Goal: Task Accomplishment & Management: Complete application form

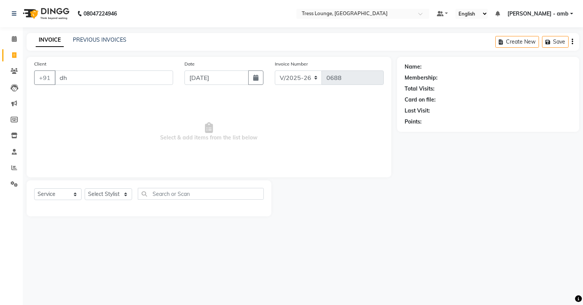
select select "5899"
select select "service"
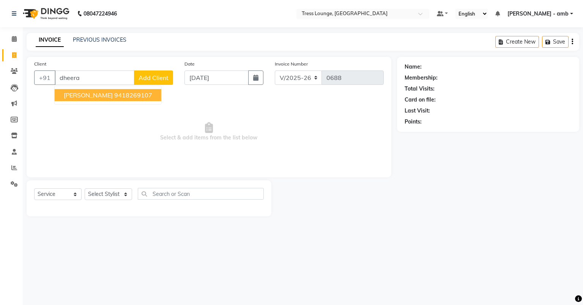
click at [114, 95] on ngb-highlight "9418269107" at bounding box center [133, 95] width 38 height 8
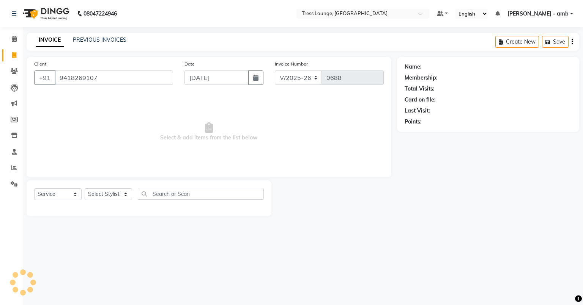
type input "9418269107"
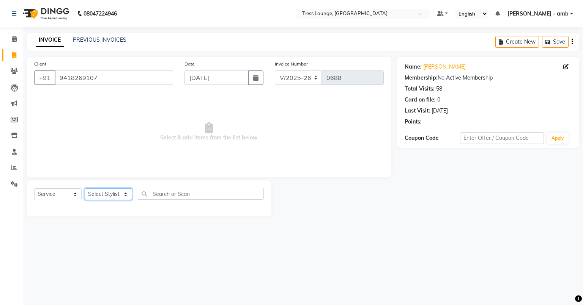
click at [125, 193] on select "Select Stylist [PERSON_NAME] [PERSON_NAME] [PERSON_NAME] vishal" at bounding box center [108, 195] width 47 height 12
select select "70769"
click at [85, 189] on select "Select Stylist [PERSON_NAME] [PERSON_NAME] [PERSON_NAME] vishal" at bounding box center [108, 195] width 47 height 12
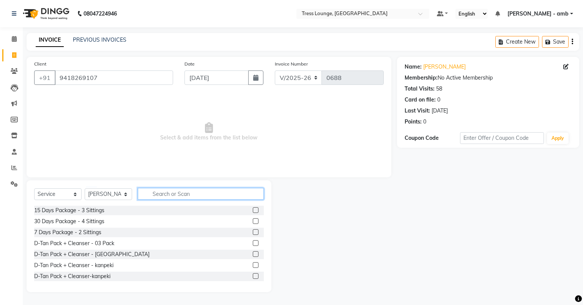
click at [147, 196] on input "text" at bounding box center [201, 194] width 126 height 12
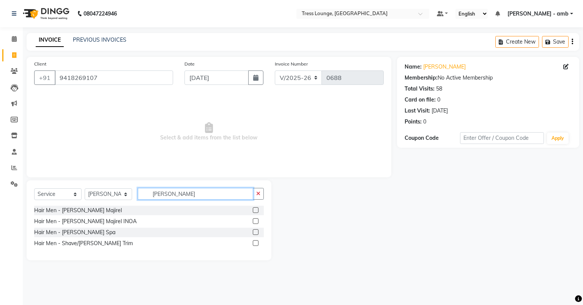
type input "[PERSON_NAME]"
click at [253, 242] on label at bounding box center [256, 244] width 6 height 6
click at [253, 242] on input "checkbox" at bounding box center [255, 243] width 5 height 5
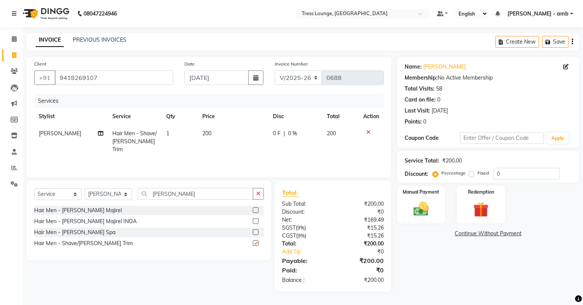
checkbox input "false"
click at [198, 130] on td "200" at bounding box center [233, 141] width 71 height 33
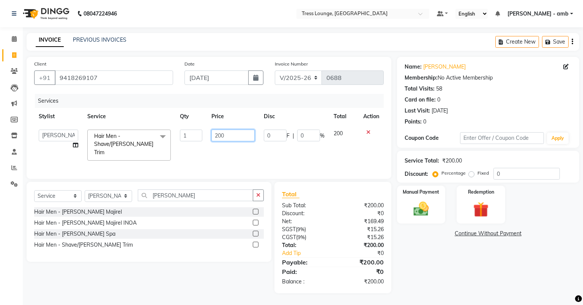
click at [233, 134] on input "200" at bounding box center [232, 136] width 43 height 12
type input "2"
type input "100"
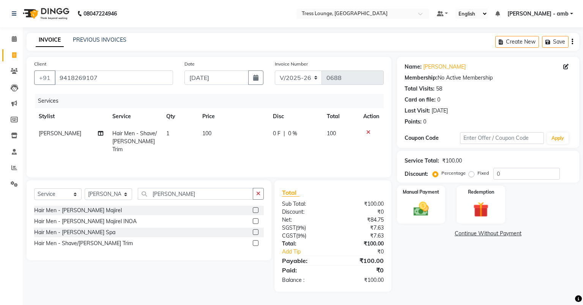
click at [246, 148] on td "100" at bounding box center [233, 141] width 71 height 33
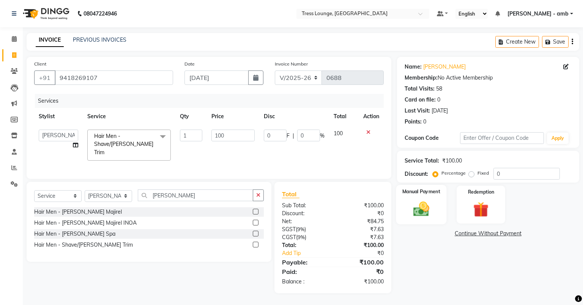
click at [432, 207] on img at bounding box center [421, 209] width 26 height 18
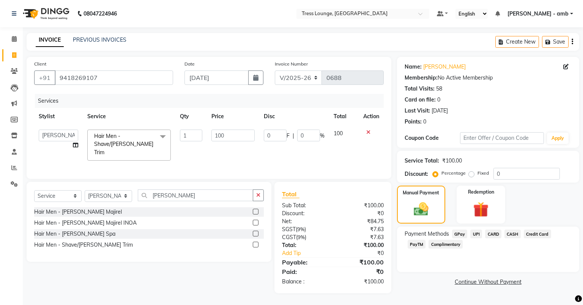
click at [476, 234] on span "UPI" at bounding box center [476, 234] width 12 height 9
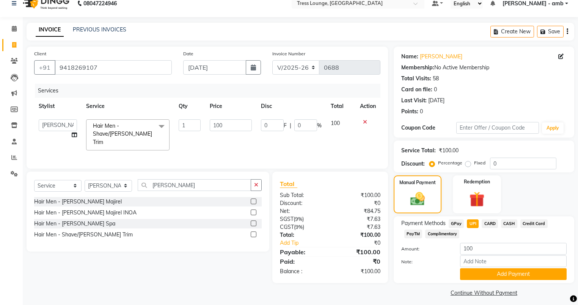
scroll to position [16, 0]
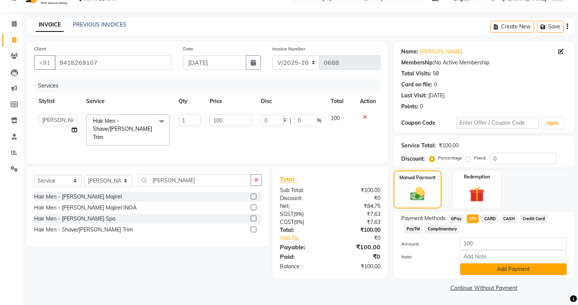
click at [478, 267] on button "Add Payment" at bounding box center [513, 270] width 107 height 12
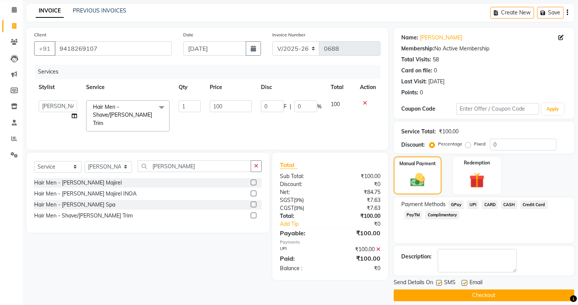
scroll to position [36, 0]
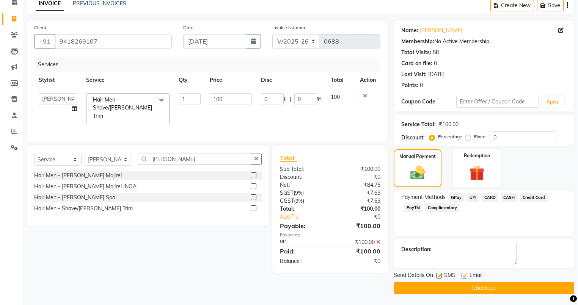
click at [465, 276] on label at bounding box center [465, 276] width 6 height 6
click at [465, 276] on input "checkbox" at bounding box center [464, 276] width 5 height 5
checkbox input "false"
click at [440, 274] on label at bounding box center [439, 276] width 6 height 6
click at [440, 274] on input "checkbox" at bounding box center [438, 276] width 5 height 5
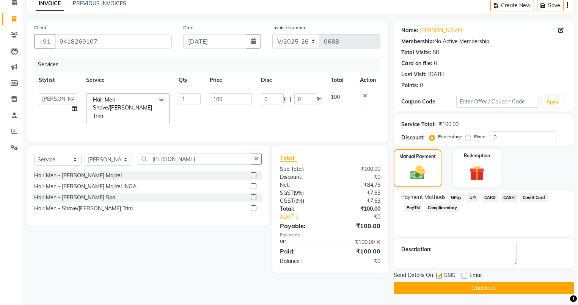
checkbox input "false"
click at [440, 285] on button "Checkout" at bounding box center [484, 289] width 181 height 12
